Goal: Task Accomplishment & Management: Manage account settings

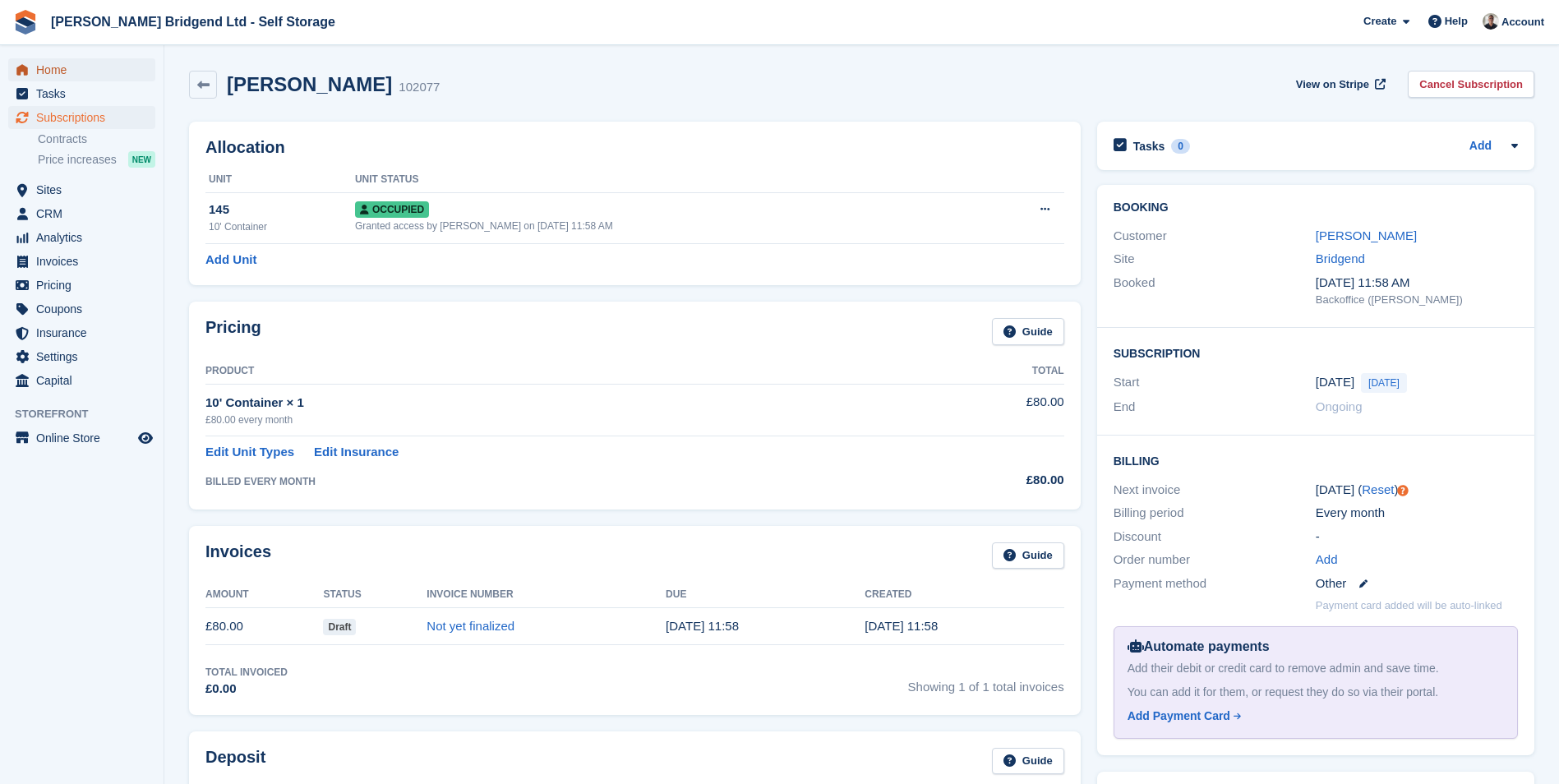
click at [84, 65] on span "Home" at bounding box center [85, 70] width 99 height 23
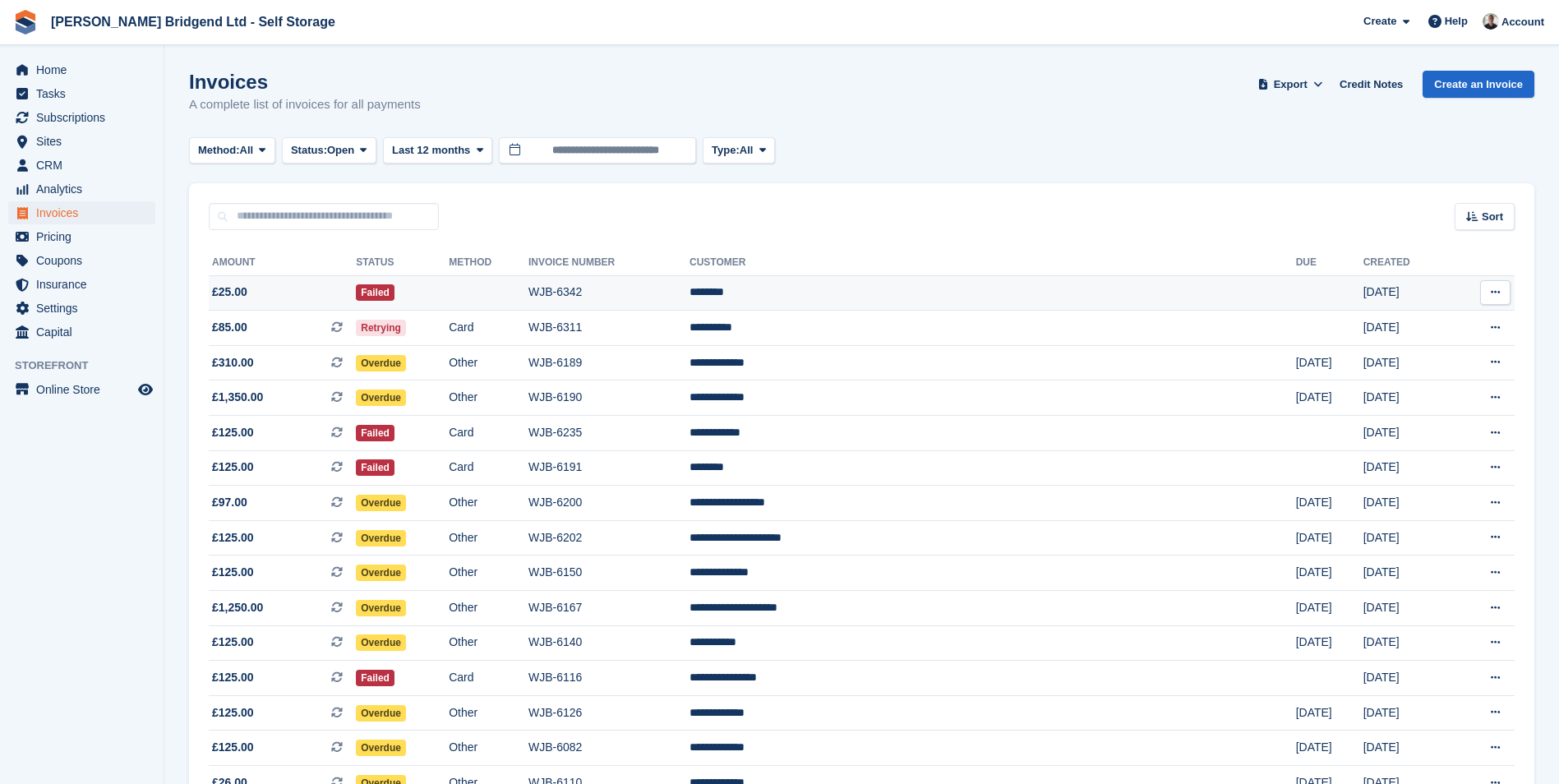
click at [529, 289] on td at bounding box center [488, 293] width 80 height 35
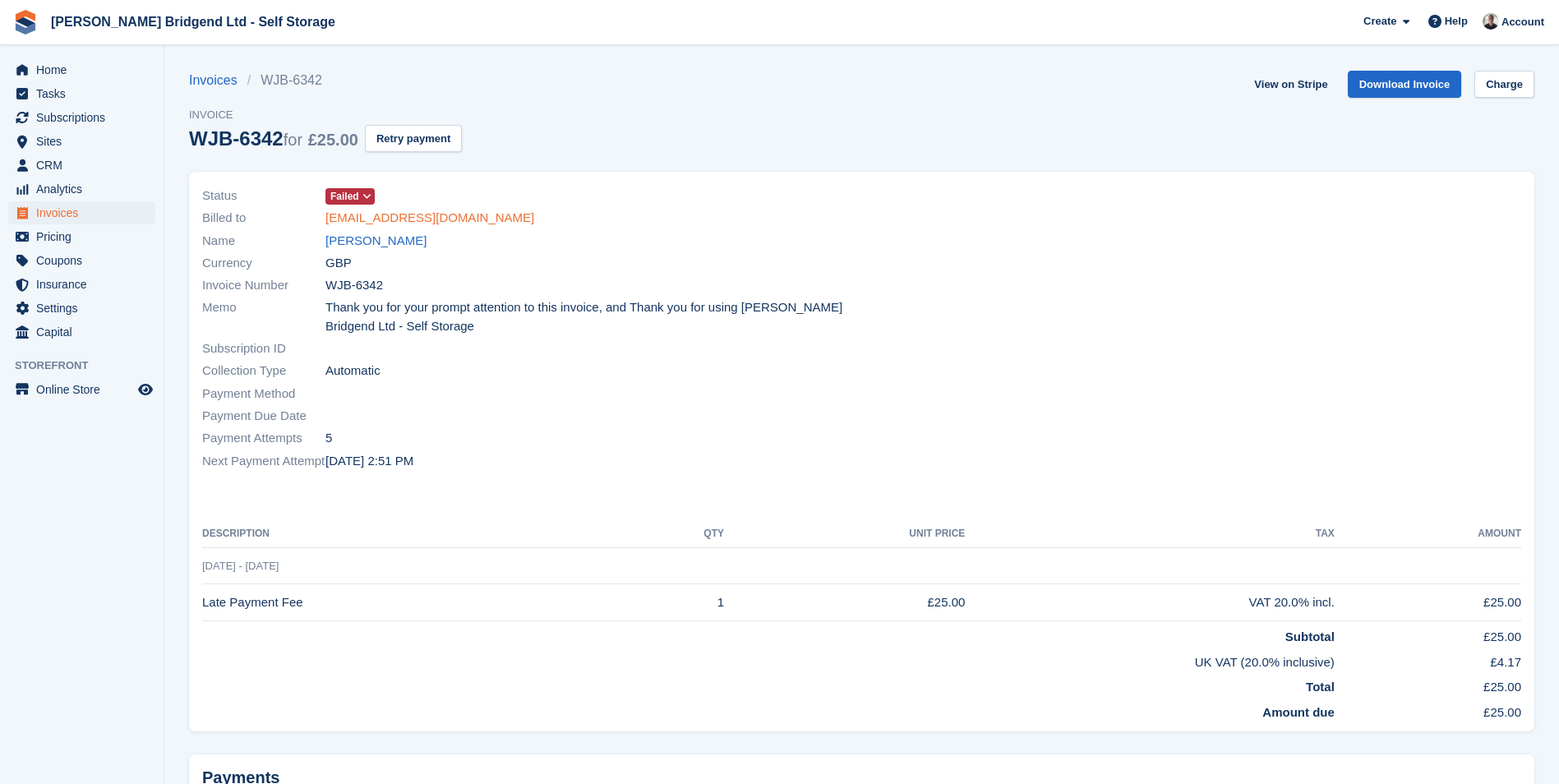
click at [390, 221] on link "dangree1991@gmail.com" at bounding box center [429, 218] width 209 height 19
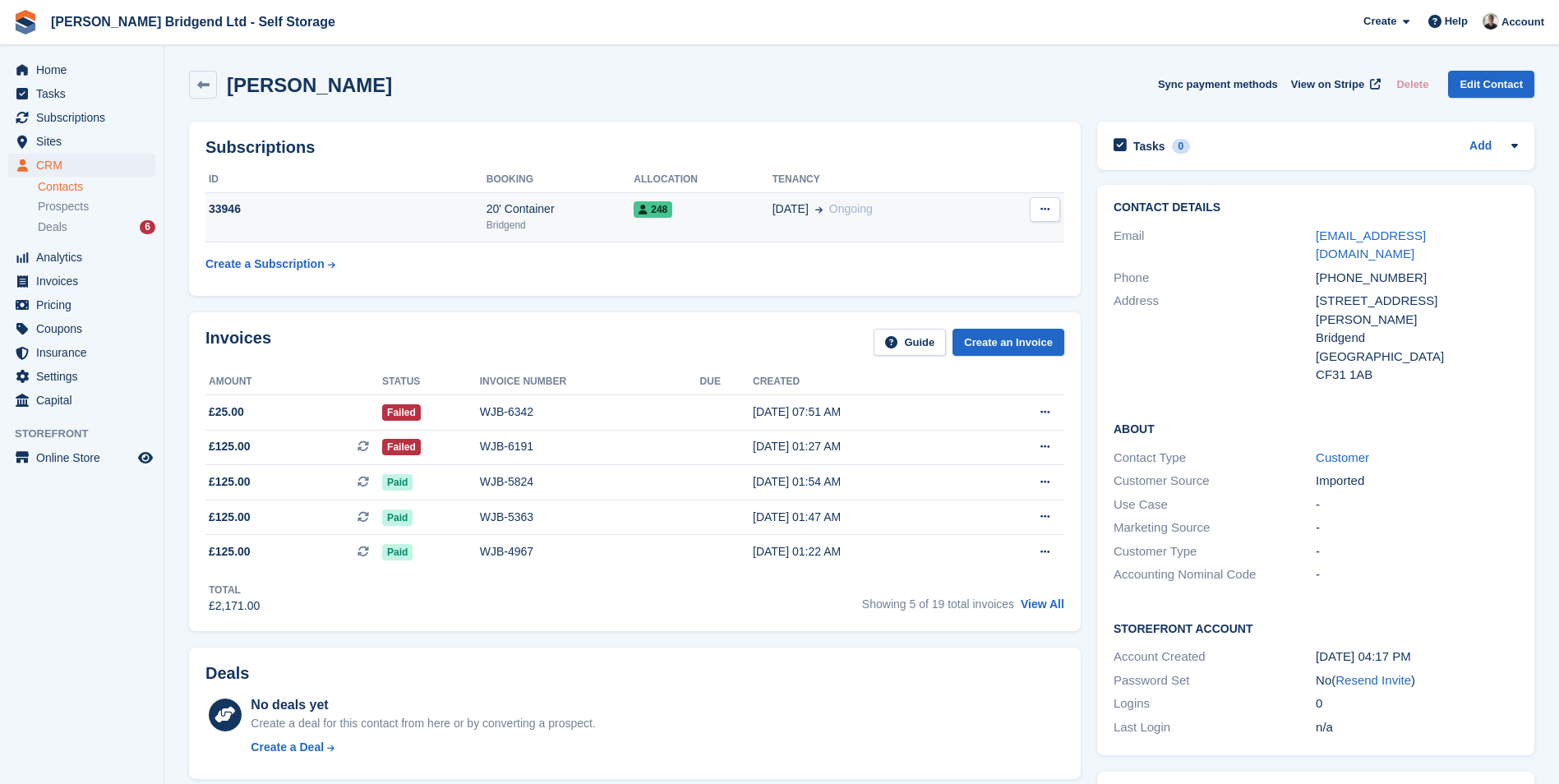
click at [701, 218] on div "248" at bounding box center [703, 209] width 139 height 18
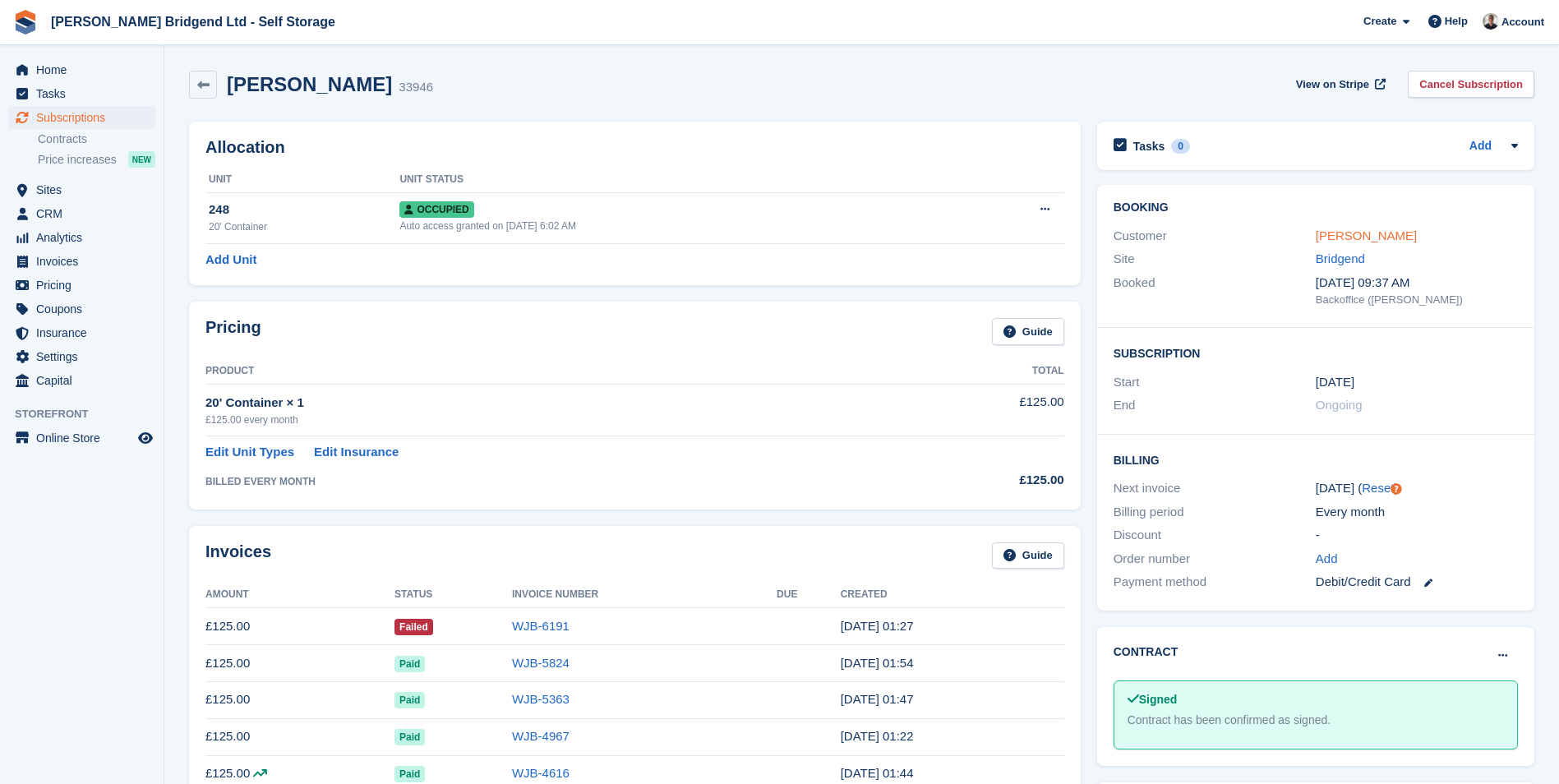
click at [1324, 235] on link "Dan Gree" at bounding box center [1365, 235] width 101 height 14
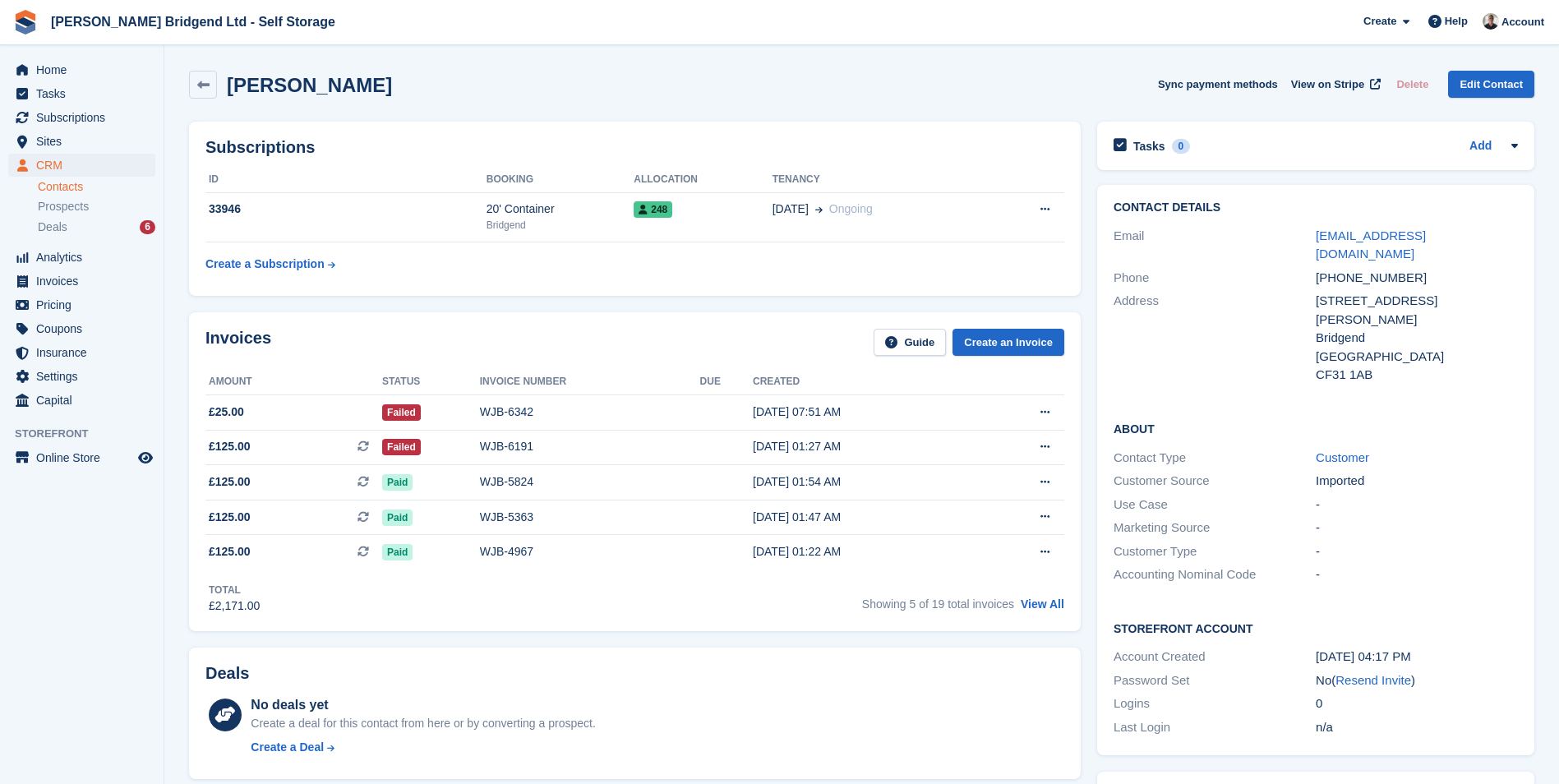
scroll to position [164, 0]
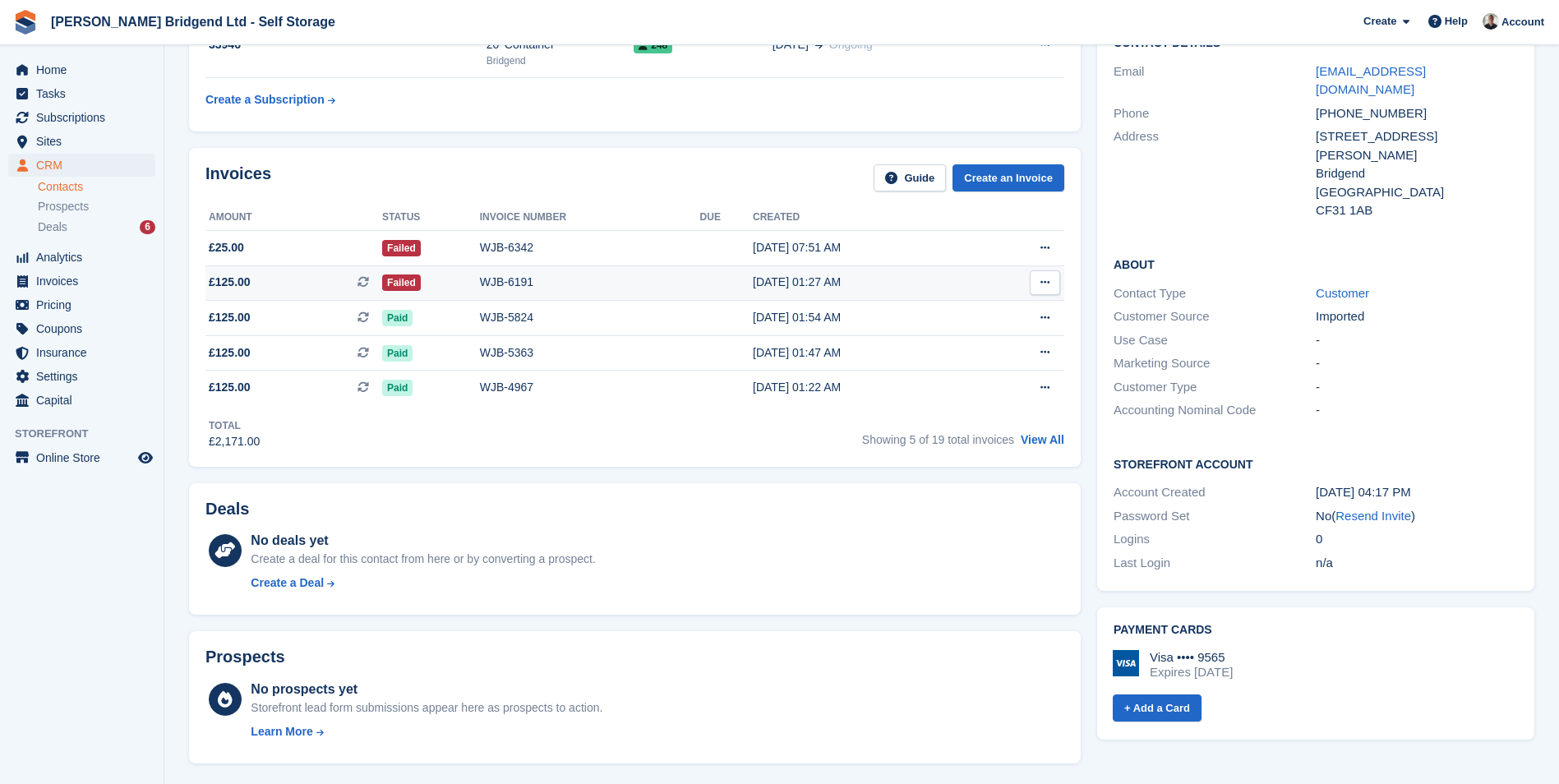
click at [500, 284] on div "WJB-6191" at bounding box center [590, 282] width 220 height 18
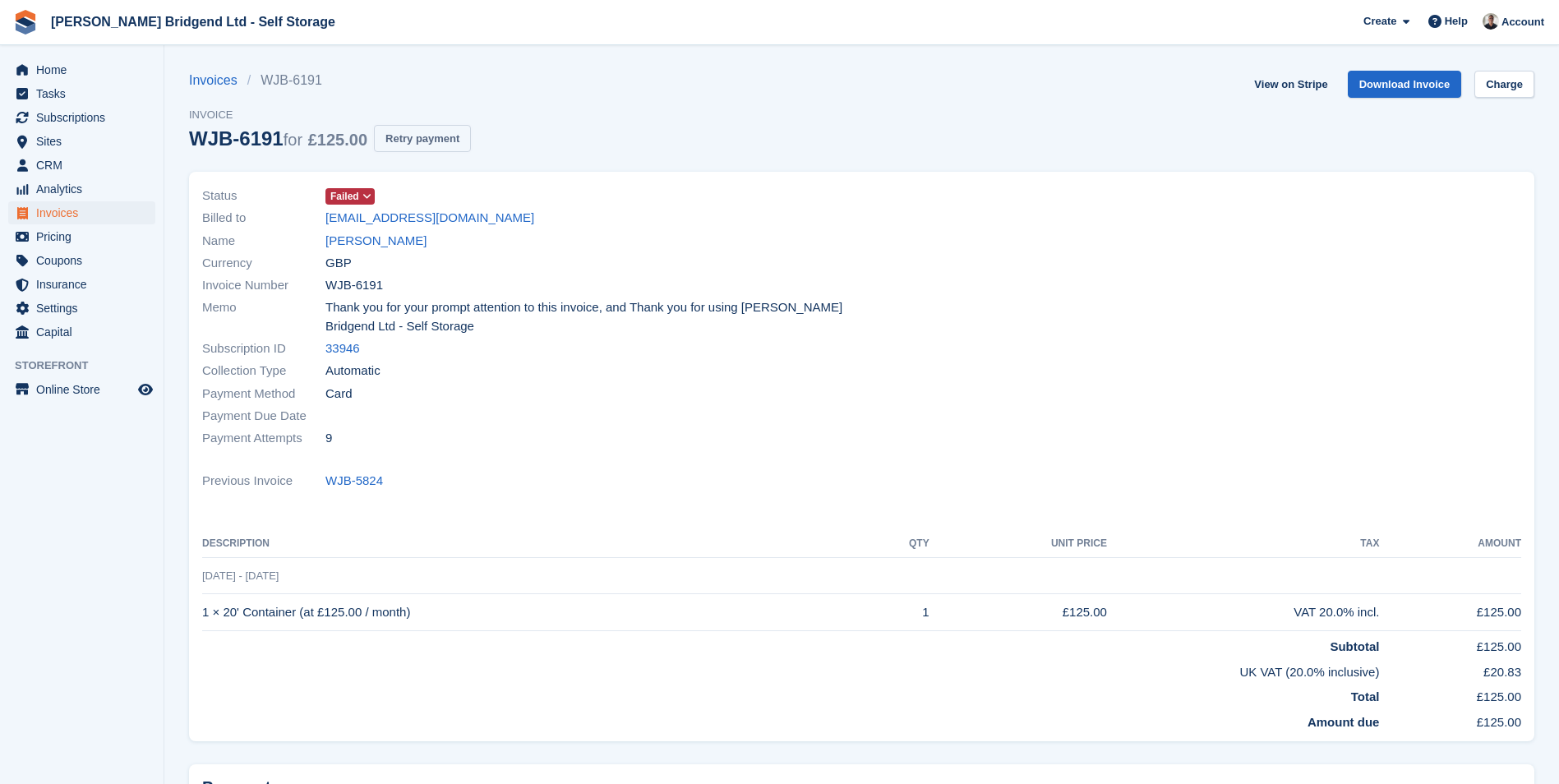
click at [448, 144] on button "Retry payment" at bounding box center [422, 138] width 97 height 27
click at [91, 70] on span "Home" at bounding box center [85, 70] width 99 height 23
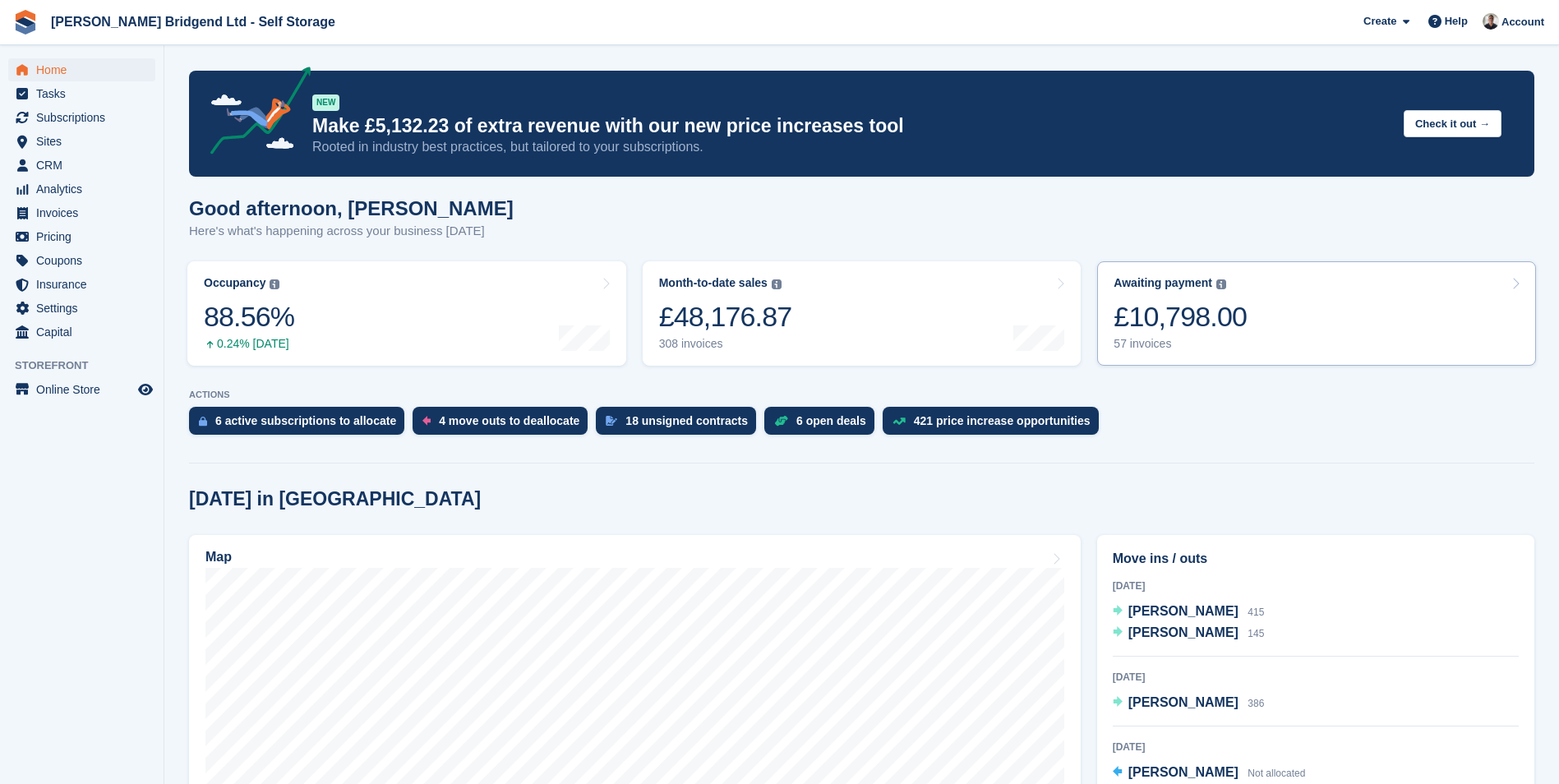
click at [1324, 312] on link "Awaiting payment The total outstanding balance on all open invoices. £10,798.00…" at bounding box center [1316, 313] width 439 height 105
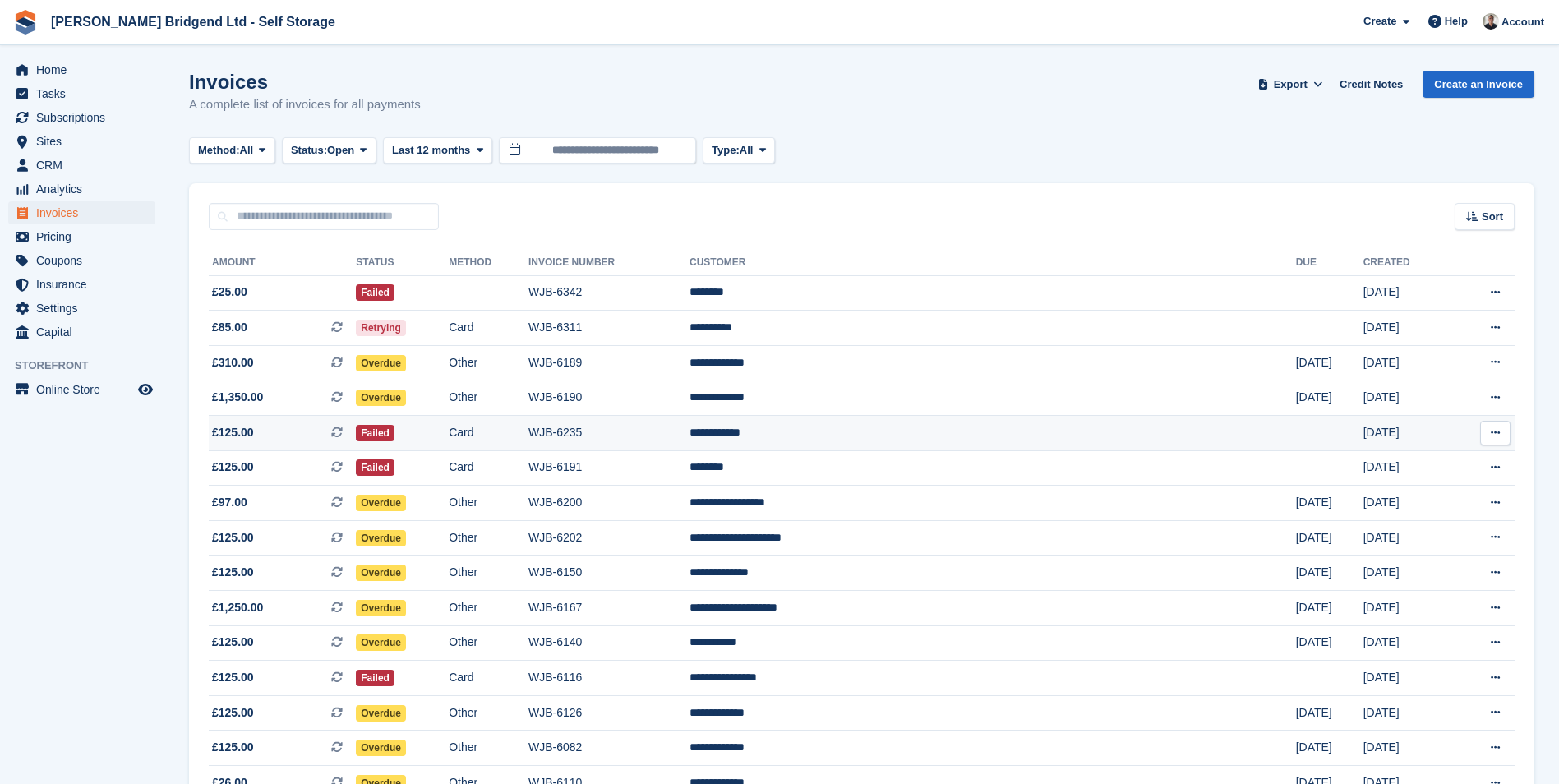
click at [913, 441] on td "**********" at bounding box center [993, 433] width 607 height 35
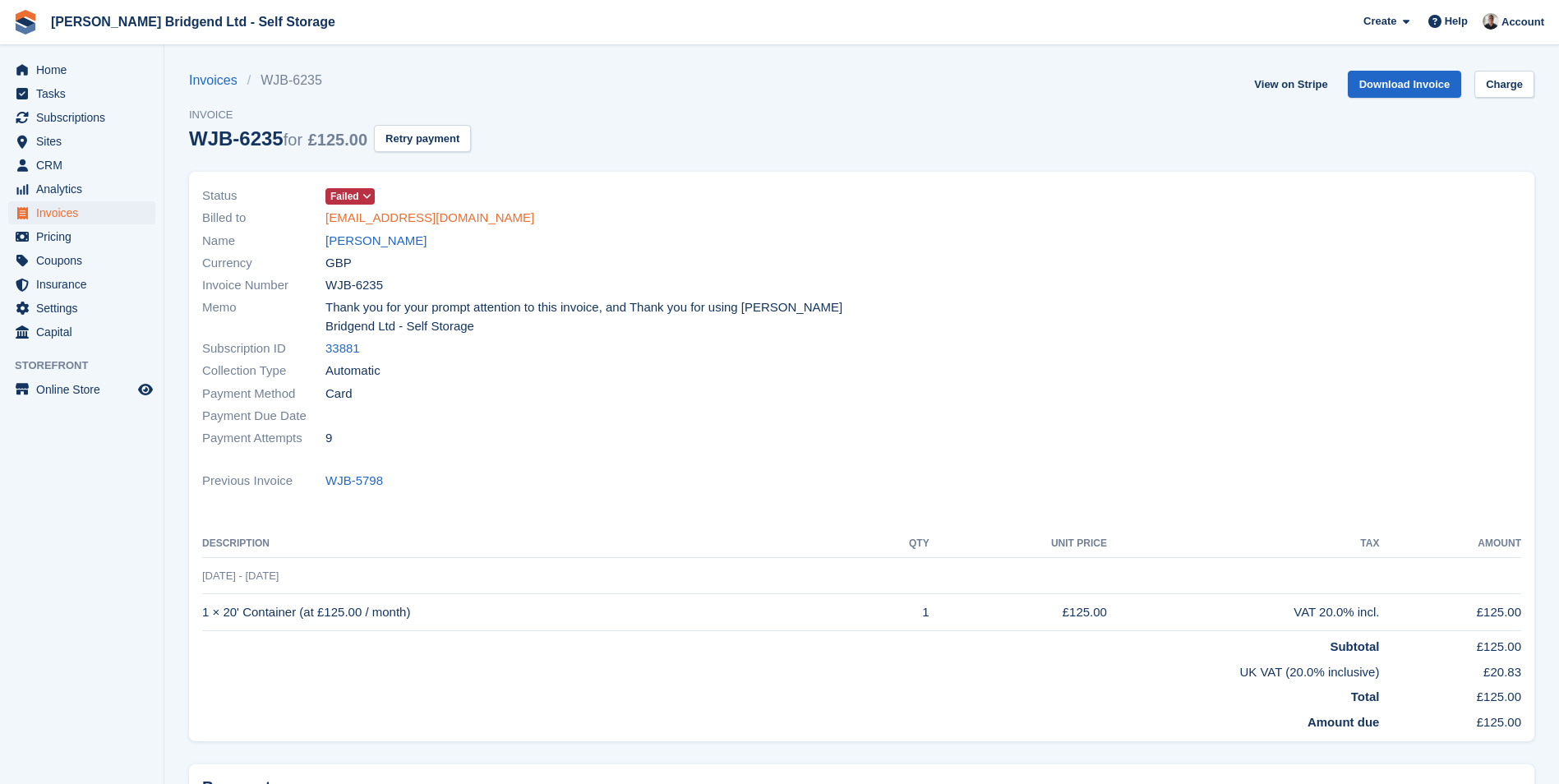
click at [447, 209] on link "[EMAIL_ADDRESS][DOMAIN_NAME]" at bounding box center [429, 218] width 209 height 19
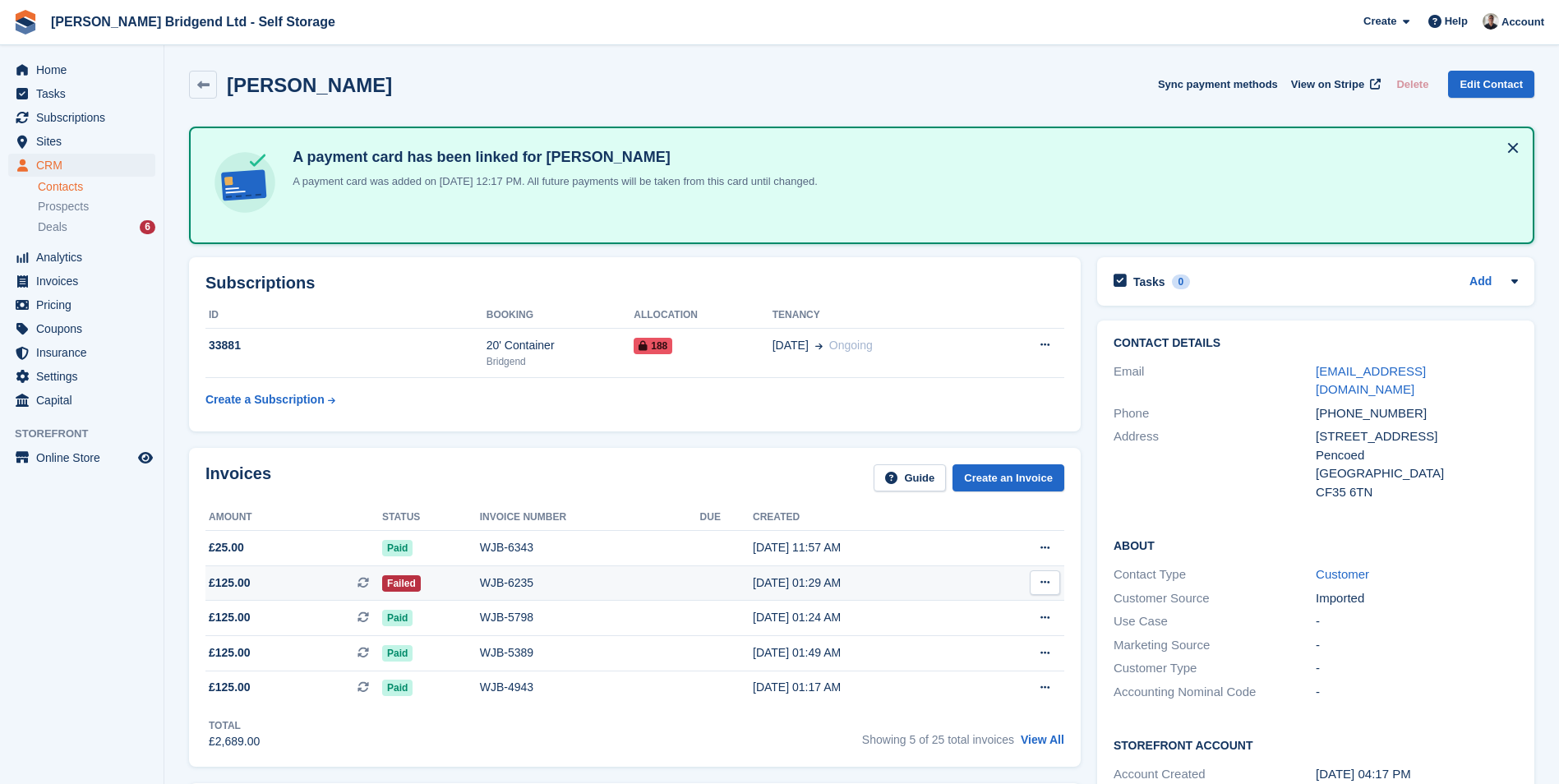
click at [464, 583] on div "Failed" at bounding box center [431, 583] width 98 height 18
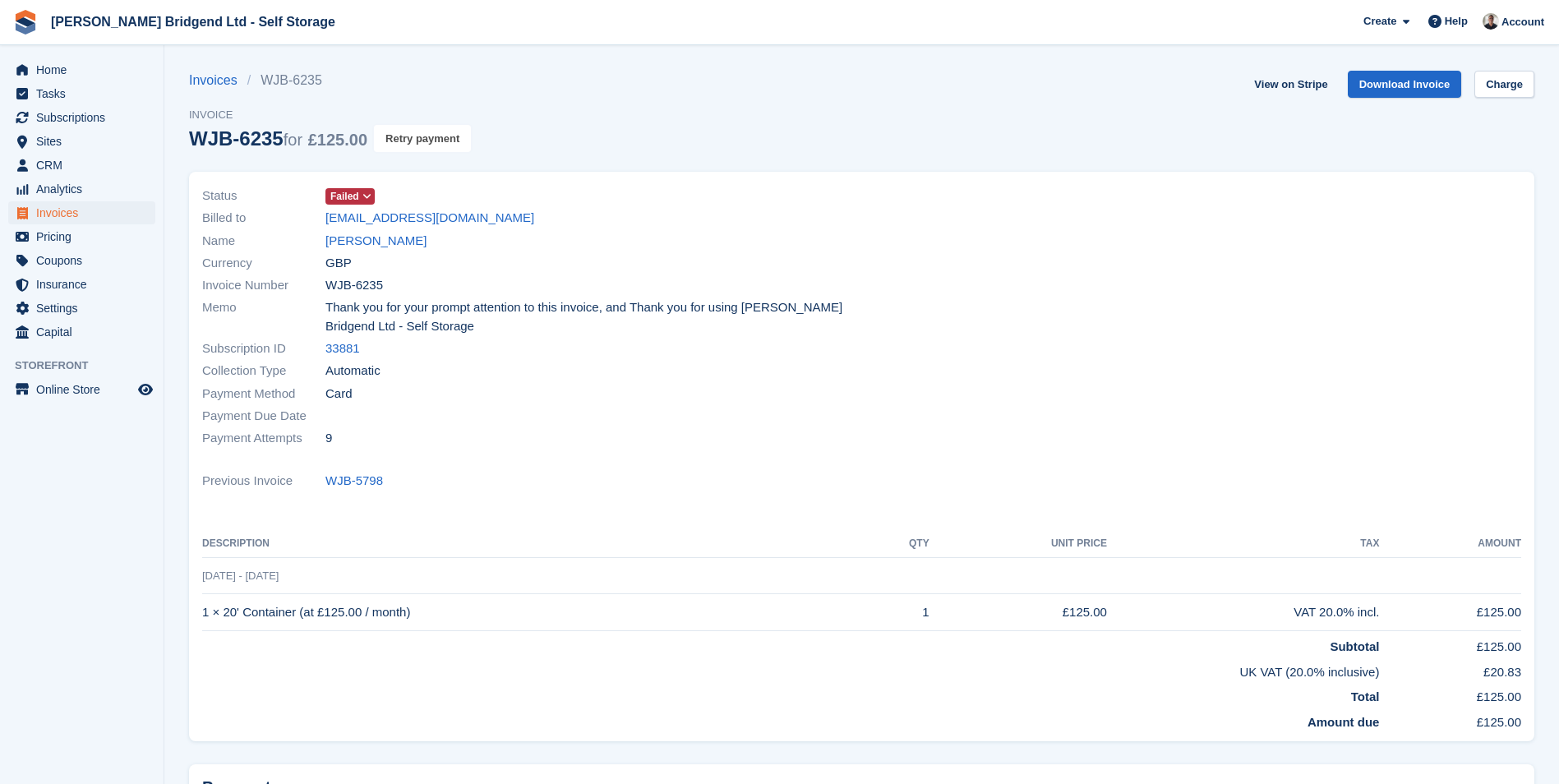
drag, startPoint x: 427, startPoint y: 144, endPoint x: 851, endPoint y: 72, distance: 430.1
click at [429, 144] on button "Retry payment" at bounding box center [422, 138] width 97 height 27
click at [438, 223] on link "[EMAIL_ADDRESS][DOMAIN_NAME]" at bounding box center [429, 218] width 209 height 19
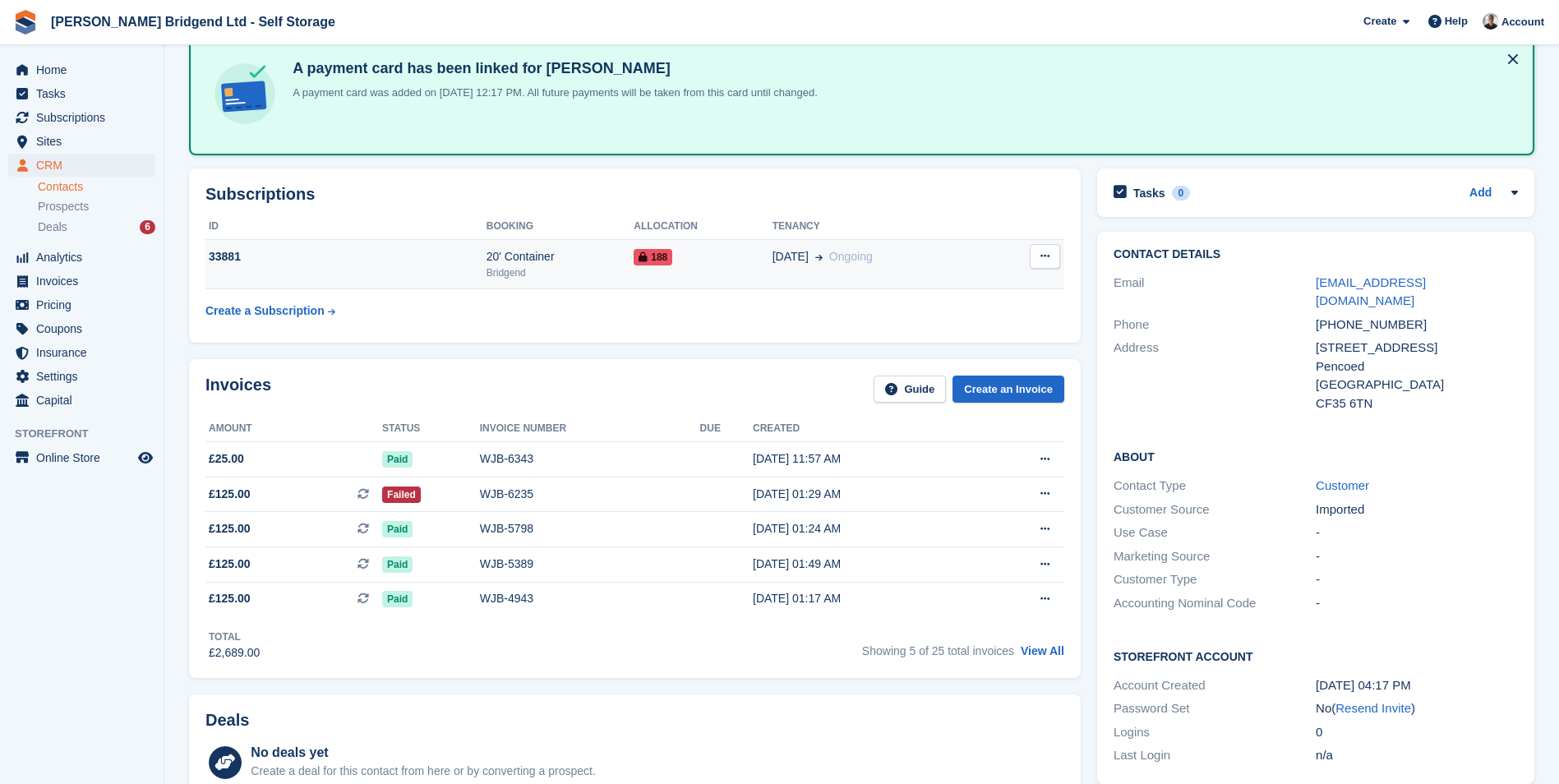
scroll to position [82, 0]
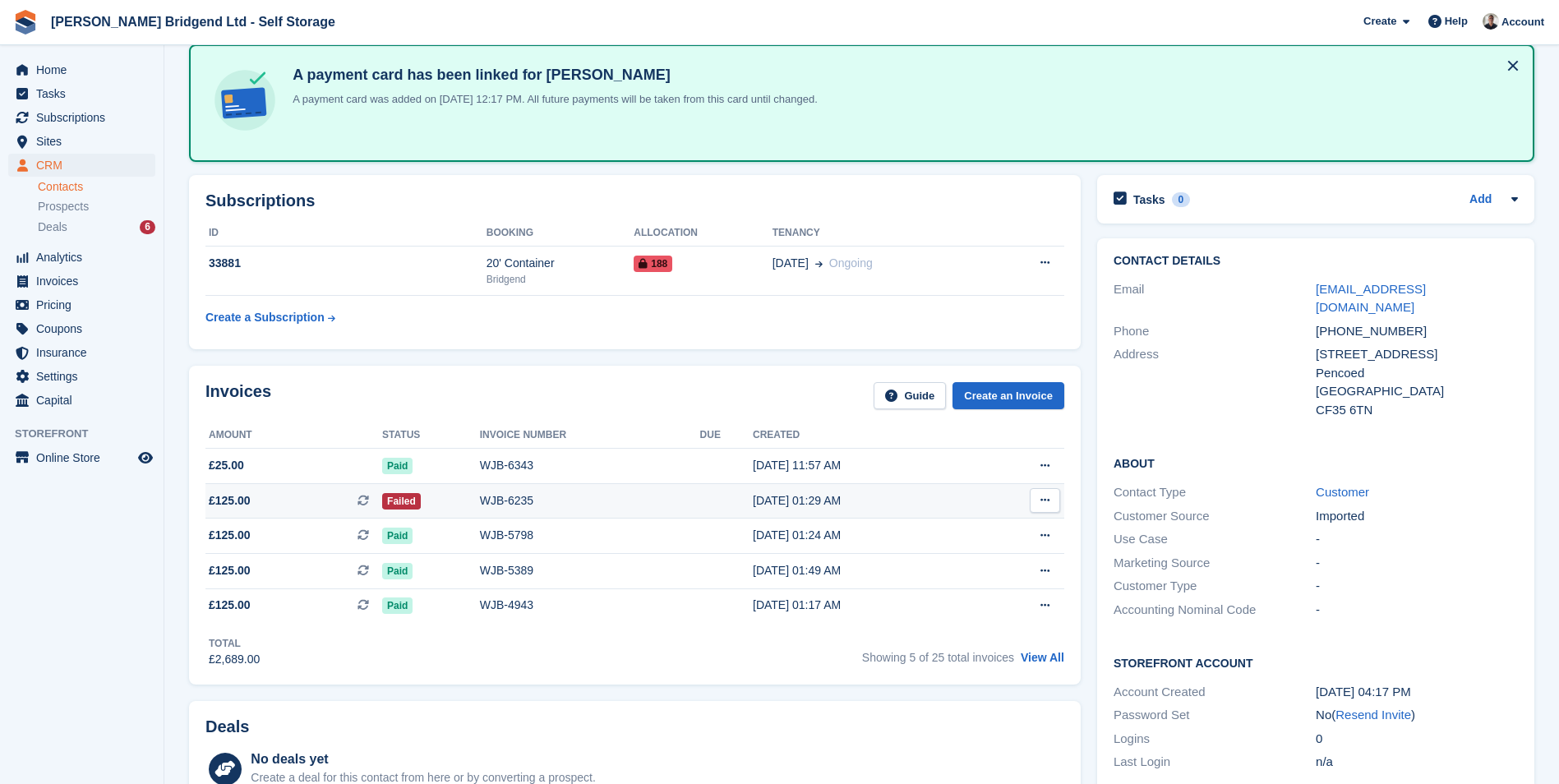
click at [493, 487] on td "WJB-6235" at bounding box center [590, 501] width 220 height 35
